Goal: Use online tool/utility: Utilize a website feature to perform a specific function

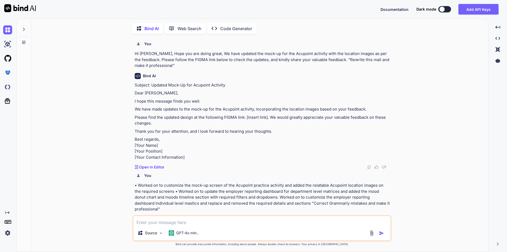
scroll to position [73, 0]
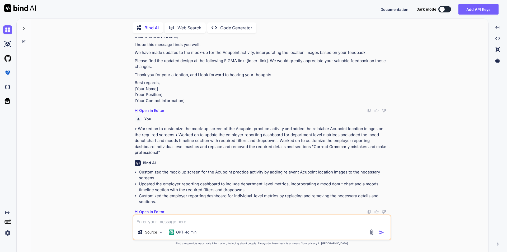
click at [203, 220] on textarea at bounding box center [261, 220] width 257 height 10
paste textarea "I hope this message finds you well. We have updated the mock-up for the Acupoin…"
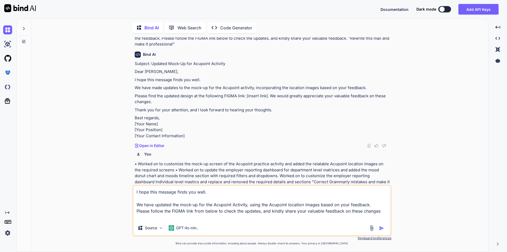
scroll to position [0, 0]
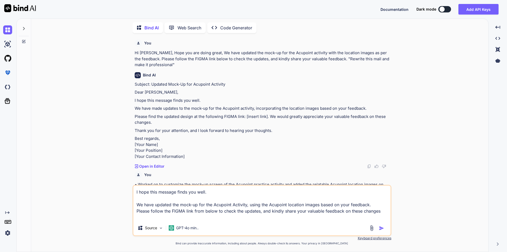
type textarea "I hope this message finds you well. We have updated the mock-up for the Acupoin…"
drag, startPoint x: 176, startPoint y: 67, endPoint x: 341, endPoint y: 58, distance: 164.7
click at [341, 58] on p "Hi [PERSON_NAME], Hope you are doing great, We have updated the mock-up for the…" at bounding box center [263, 59] width 256 height 18
copy p ""Rewrite this mail and make it professional""
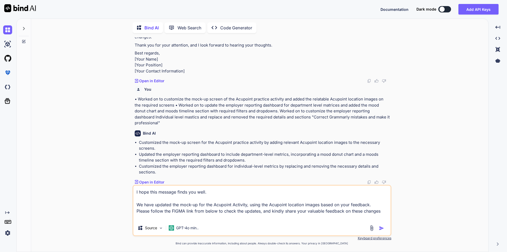
scroll to position [103, 0]
click at [147, 219] on textarea "I hope this message finds you well. We have updated the mock-up for the Acupoin…" at bounding box center [261, 202] width 257 height 35
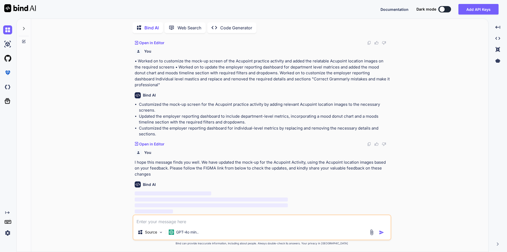
scroll to position [141, 0]
paste textarea ""Rewrite this mail and make it professional""
type textarea ""Rewrite this mail and make it professional""
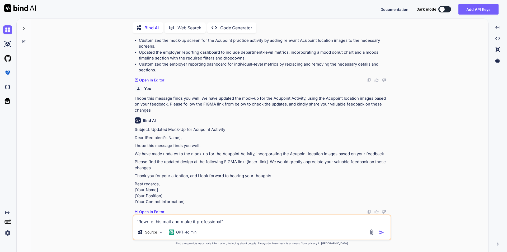
scroll to position [223, 0]
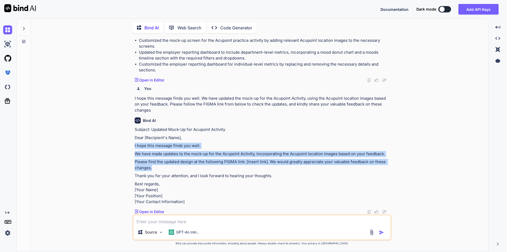
drag, startPoint x: 134, startPoint y: 126, endPoint x: 153, endPoint y: 149, distance: 30.2
click at [153, 149] on div "You Hi [PERSON_NAME], Hope you are doing great, We have updated the mock-up for…" at bounding box center [263, 125] width 258 height 177
copy div "I hope this message finds you well. We have made updates to the mock-up for the…"
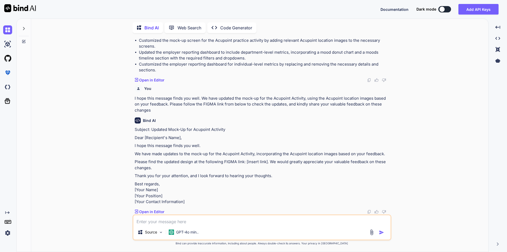
click at [153, 221] on textarea at bounding box center [261, 220] width 257 height 10
paste textarea "I hope this message finds you well. We have made updates to the mock-up for the…"
type textarea "I hope this message finds you well. We have made updates to the mock-up for the…"
